Goal: Task Accomplishment & Management: Manage account settings

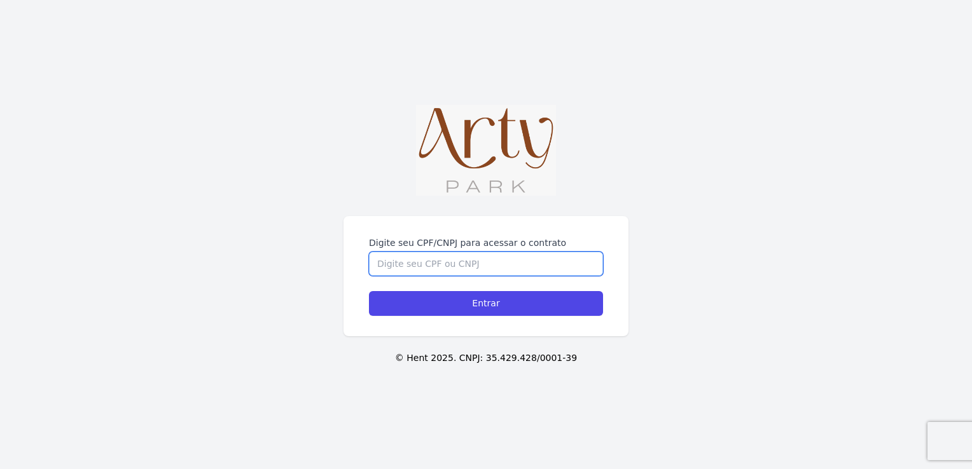
click at [564, 261] on input "Digite seu CPF/CNPJ para acessar o contrato" at bounding box center [486, 264] width 234 height 24
type input "00410505099"
click at [369, 291] on input "Entrar" at bounding box center [486, 303] width 234 height 25
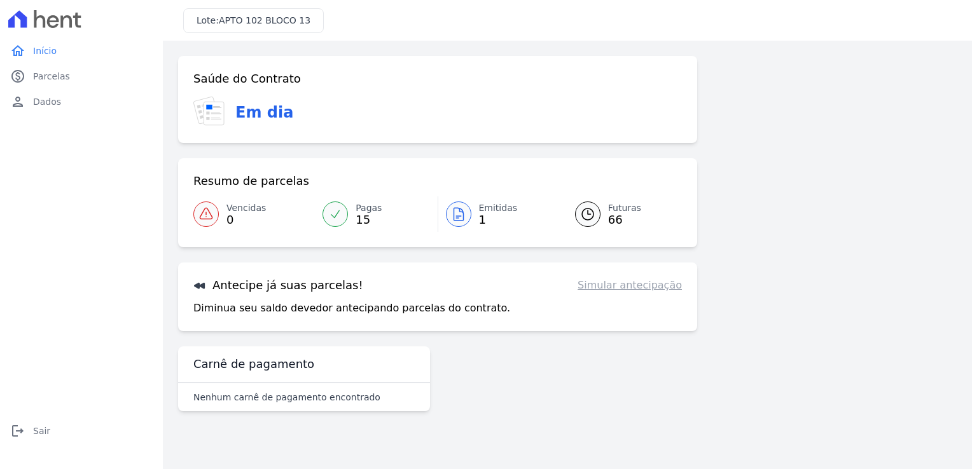
click at [479, 215] on span "1" at bounding box center [498, 220] width 39 height 10
click at [478, 215] on link "Emitidas 1" at bounding box center [498, 214] width 121 height 36
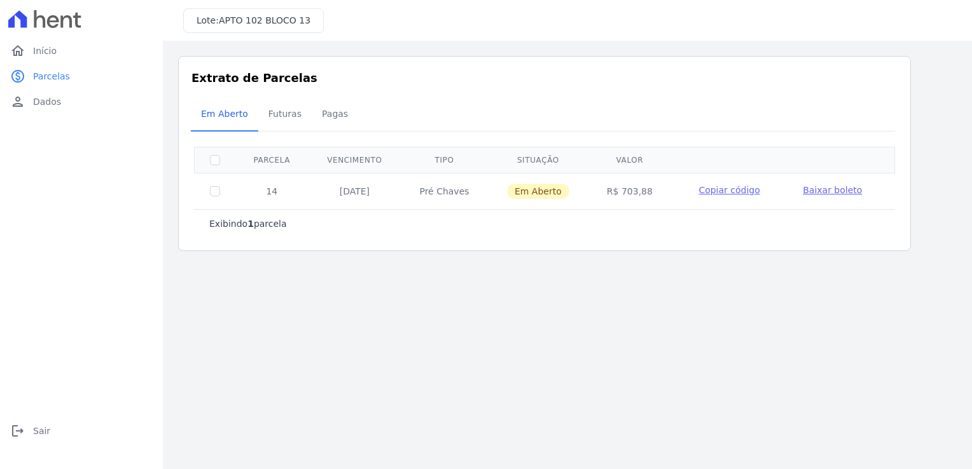
click at [480, 222] on div "Exibindo 1 parcela" at bounding box center [544, 223] width 670 height 13
click at [835, 186] on span "Baixar boleto" at bounding box center [831, 190] width 59 height 10
click at [327, 121] on span "Pagas" at bounding box center [334, 113] width 41 height 25
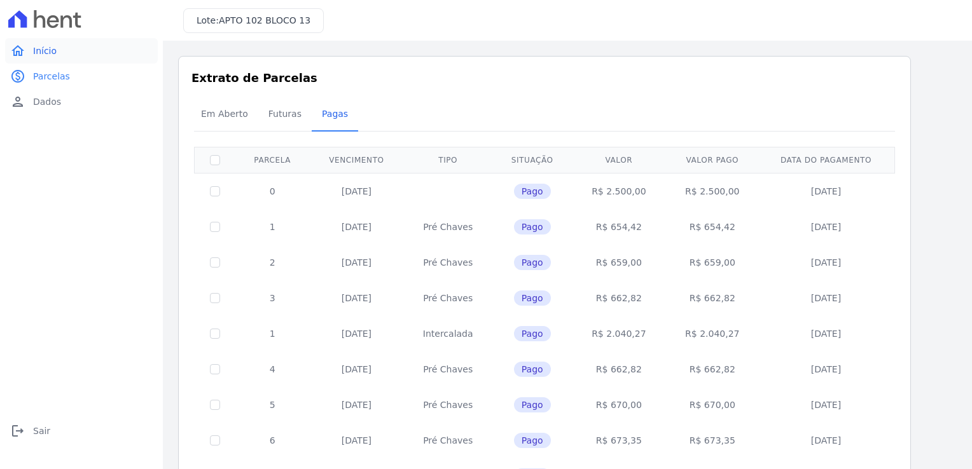
click at [48, 49] on span "Início" at bounding box center [45, 51] width 24 height 13
